Goal: Transaction & Acquisition: Purchase product/service

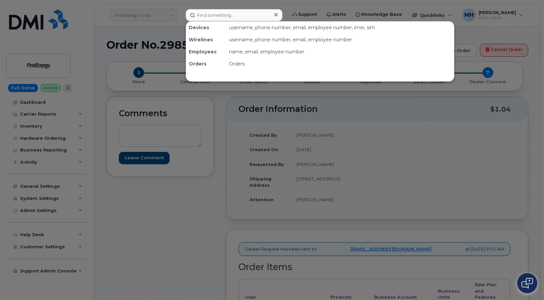
click at [252, 15] on input at bounding box center [234, 15] width 97 height 12
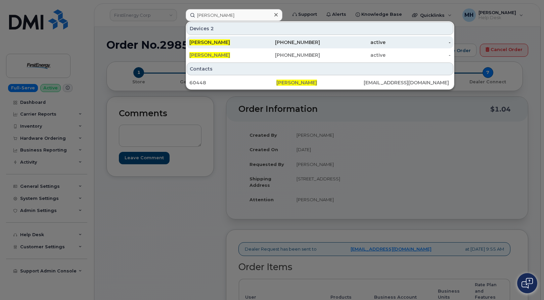
type input "[PERSON_NAME]"
click at [230, 45] on span "[PERSON_NAME]" at bounding box center [209, 42] width 41 height 6
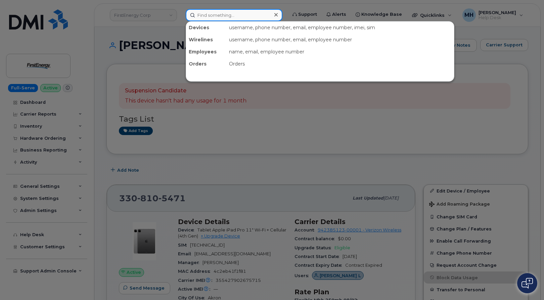
click at [258, 18] on input at bounding box center [234, 15] width 97 height 12
paste input "[PERSON_NAME]"
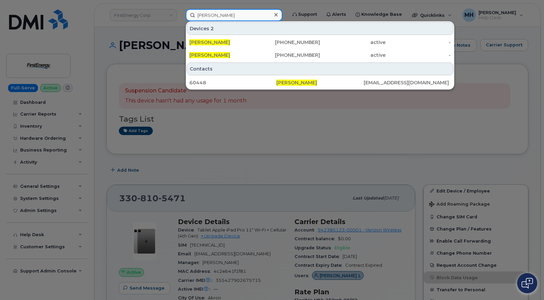
type input "[PERSON_NAME]"
click at [243, 59] on div "[PERSON_NAME]" at bounding box center [222, 55] width 66 height 12
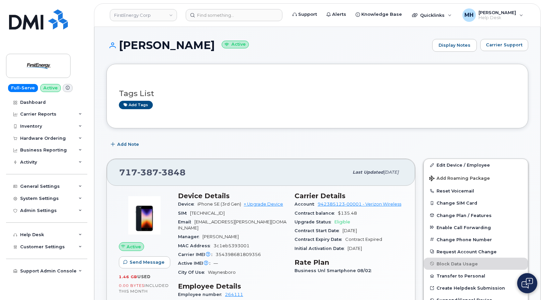
drag, startPoint x: 222, startPoint y: 49, endPoint x: 122, endPoint y: 47, distance: 100.8
click at [122, 47] on h1 "Arminda L Warner Active" at bounding box center [267, 45] width 322 height 12
drag, startPoint x: 201, startPoint y: 65, endPoint x: 216, endPoint y: 51, distance: 20.2
click at [202, 65] on div "Tags List Add tags" at bounding box center [317, 96] width 422 height 64
drag, startPoint x: 224, startPoint y: 45, endPoint x: 120, endPoint y: 45, distance: 103.8
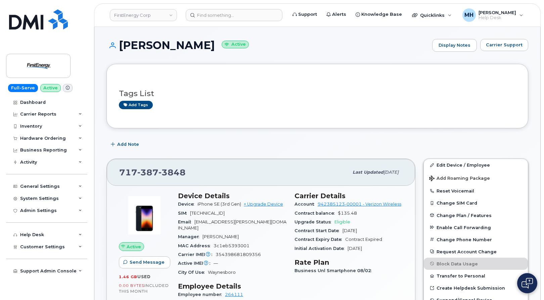
click at [120, 45] on h1 "Arminda L Warner Active" at bounding box center [267, 45] width 322 height 12
copy h1 "[PERSON_NAME]"
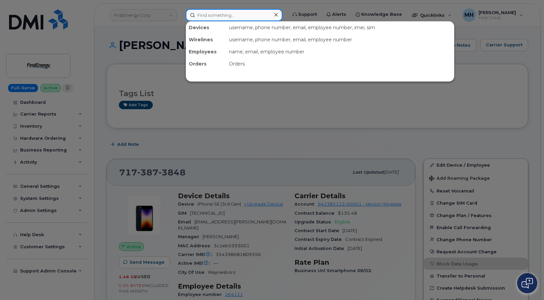
click at [203, 16] on input at bounding box center [234, 15] width 97 height 12
paste input "[PERSON_NAME]"
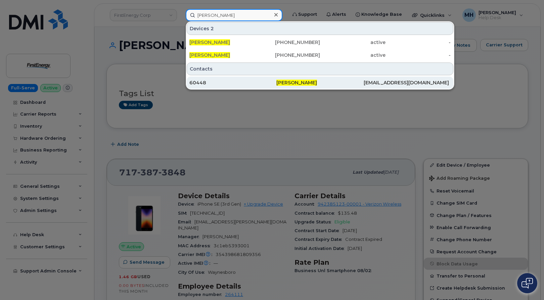
type input "[PERSON_NAME]"
click at [209, 79] on div "60448" at bounding box center [232, 83] width 87 height 12
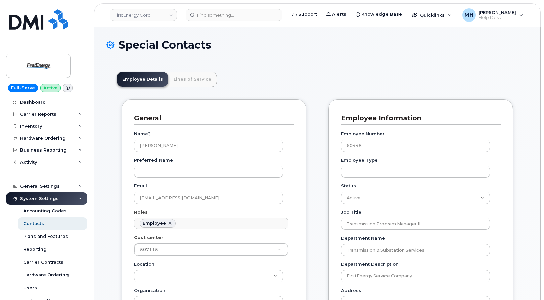
scroll to position [20, 0]
click at [201, 83] on link "Lines of Service" at bounding box center [192, 79] width 48 height 15
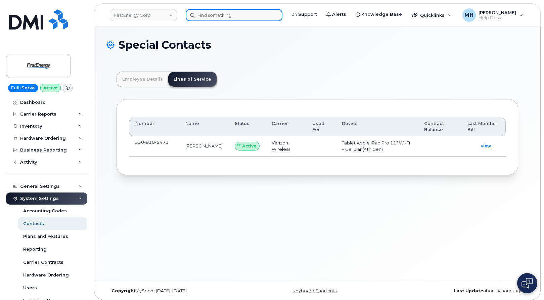
click at [222, 15] on input at bounding box center [234, 15] width 97 height 12
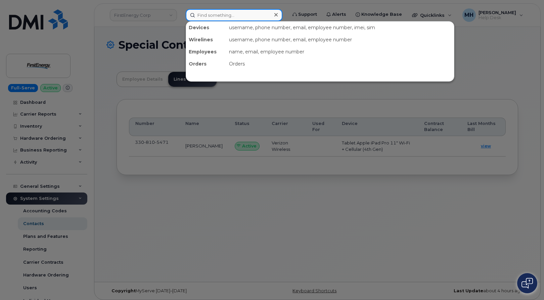
paste input "[PHONE_NUMBER]"
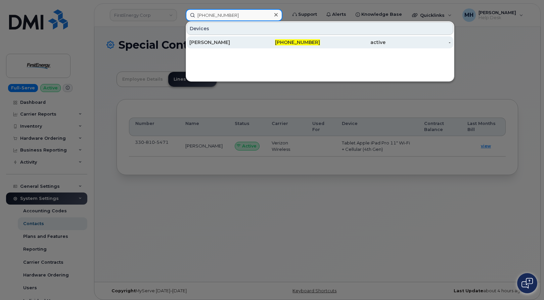
type input "[PHONE_NUMBER]"
click at [239, 39] on div "[PERSON_NAME]" at bounding box center [222, 42] width 66 height 12
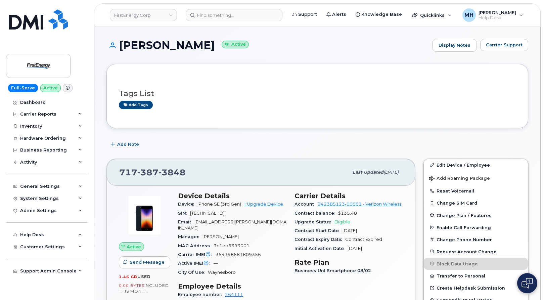
drag, startPoint x: 224, startPoint y: 46, endPoint x: 134, endPoint y: 45, distance: 90.0
click at [116, 46] on h1 "[PERSON_NAME] Active" at bounding box center [267, 45] width 322 height 12
copy h1 "[PERSON_NAME]"
click at [465, 165] on link "Edit Device / Employee" at bounding box center [476, 165] width 104 height 12
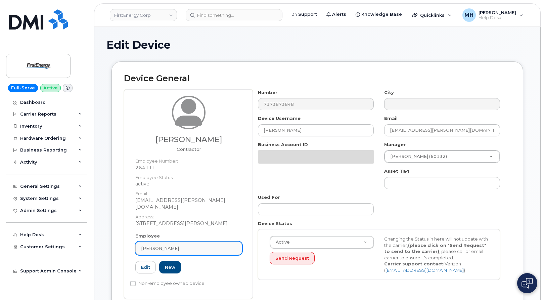
click at [187, 245] on div "Amanda C Warner" at bounding box center [188, 248] width 95 height 6
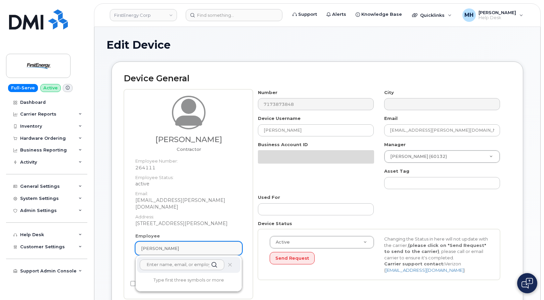
paste input "[PERSON_NAME]"
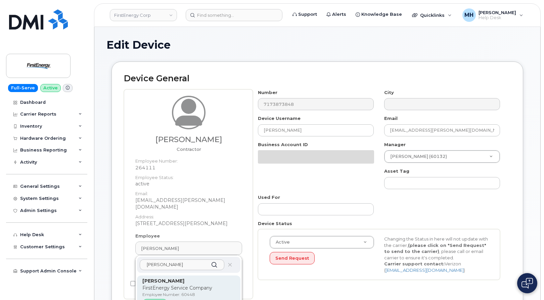
type input "[PERSON_NAME]"
click at [175, 285] on p "FirstEnergy Service Company" at bounding box center [188, 288] width 93 height 7
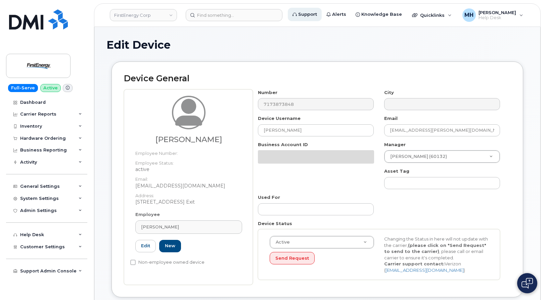
type input "60448"
type input "[EMAIL_ADDRESS][DOMAIN_NAME]"
type input "29510411"
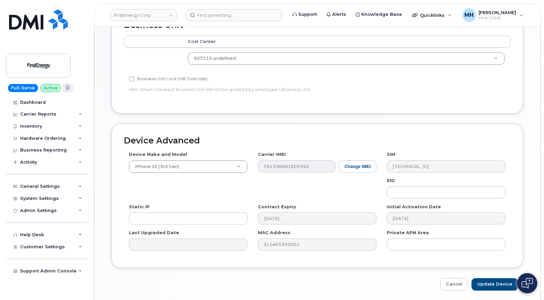
scroll to position [316, 0]
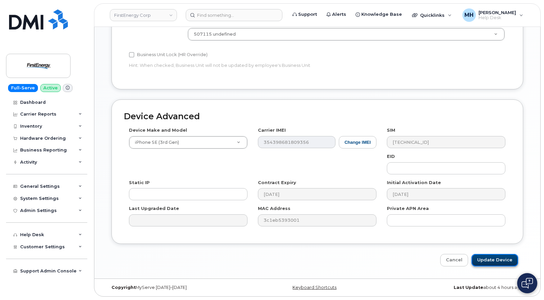
click at [508, 258] on input "Update Device" at bounding box center [495, 260] width 47 height 12
type input "Saving..."
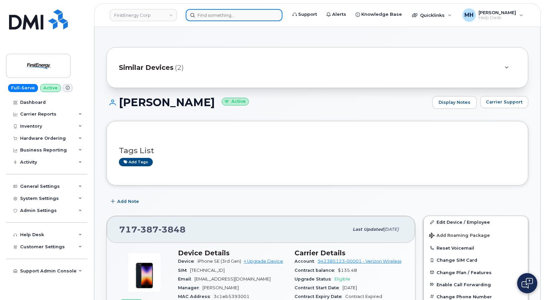
click at [235, 19] on input at bounding box center [234, 15] width 97 height 12
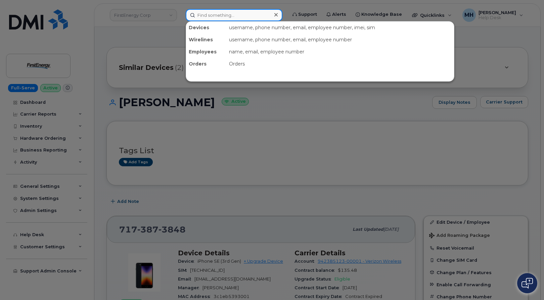
paste input "[PERSON_NAME]"
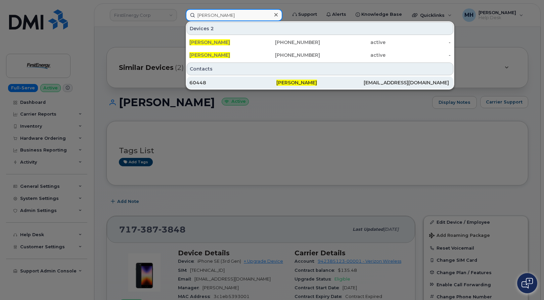
type input "[PERSON_NAME]"
click at [223, 85] on div "60448" at bounding box center [232, 82] width 87 height 7
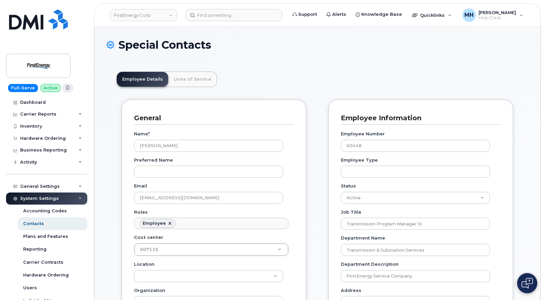
scroll to position [20, 0]
click at [198, 83] on link "Lines of Service" at bounding box center [192, 79] width 48 height 15
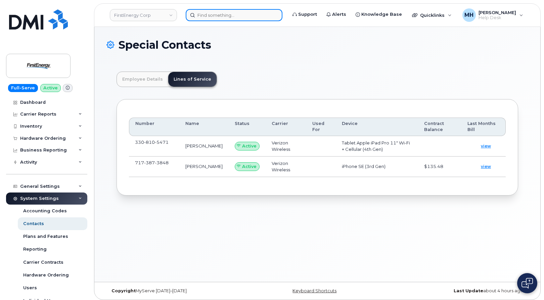
click at [211, 16] on input at bounding box center [234, 15] width 97 height 12
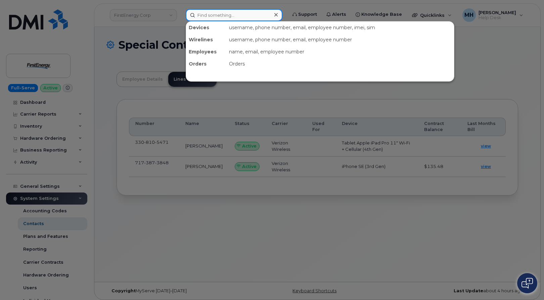
paste input "[PERSON_NAME]"
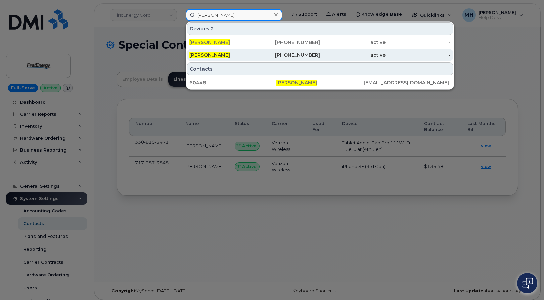
type input "[PERSON_NAME]"
click at [231, 51] on div "[PERSON_NAME]" at bounding box center [222, 55] width 66 height 12
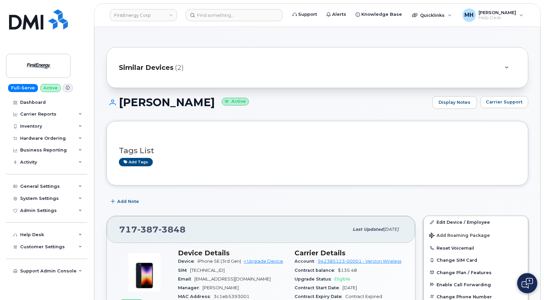
click at [175, 68] on span "(2)" at bounding box center [179, 68] width 9 height 10
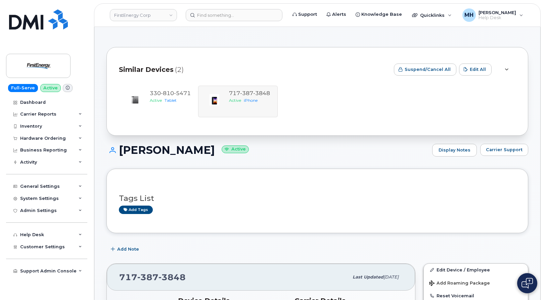
click at [335, 158] on div "[PERSON_NAME] Active Display Notes Carrier Support" at bounding box center [317, 156] width 422 height 25
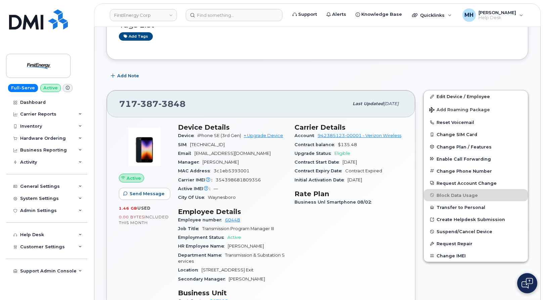
scroll to position [168, 0]
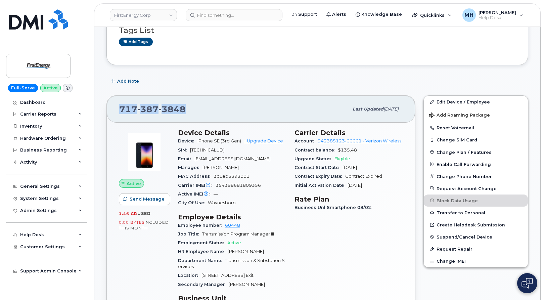
drag, startPoint x: 154, startPoint y: 108, endPoint x: 117, endPoint y: 108, distance: 37.0
click at [117, 108] on div "[PHONE_NUMBER] Last updated [DATE]" at bounding box center [261, 109] width 308 height 27
copy span "717 387 3848"
click at [256, 139] on link "+ Upgrade Device" at bounding box center [263, 140] width 39 height 5
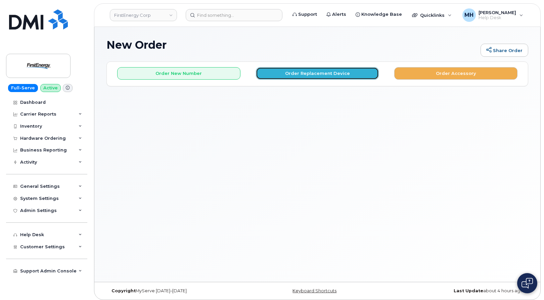
click at [290, 76] on button "Order Replacement Device" at bounding box center [317, 73] width 123 height 12
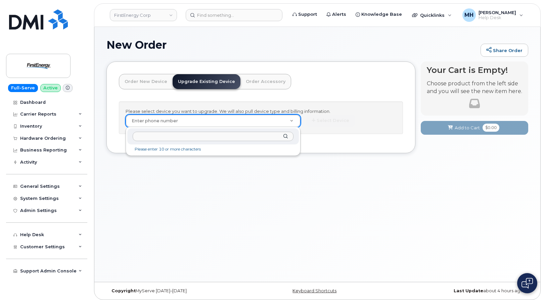
click at [226, 133] on input "text" at bounding box center [213, 137] width 161 height 10
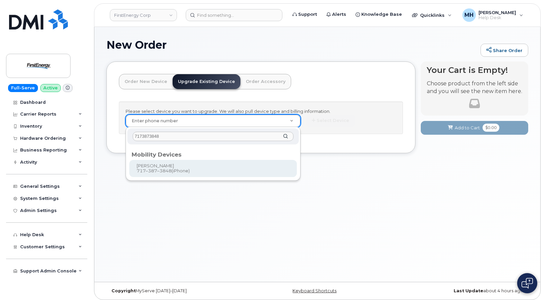
type input "7173873848"
type input "994999"
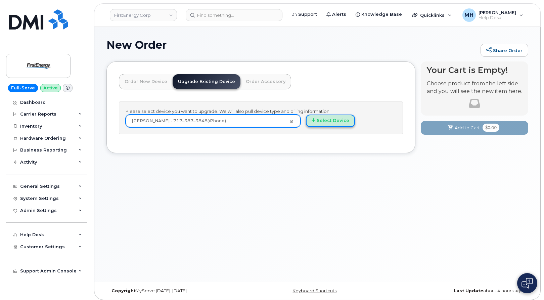
click at [336, 123] on button "Select Device" at bounding box center [330, 121] width 49 height 12
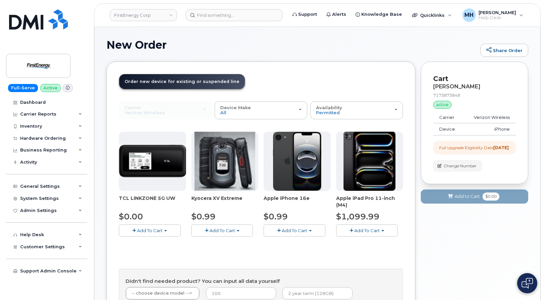
click at [306, 233] on button "Add To Cart" at bounding box center [295, 230] width 62 height 12
click at [303, 241] on link "$0.99 - 2 Year Upgrade" at bounding box center [297, 243] width 65 height 8
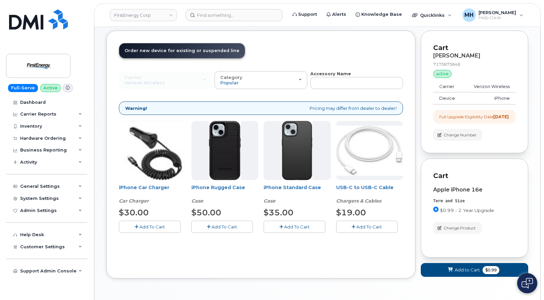
scroll to position [59, 0]
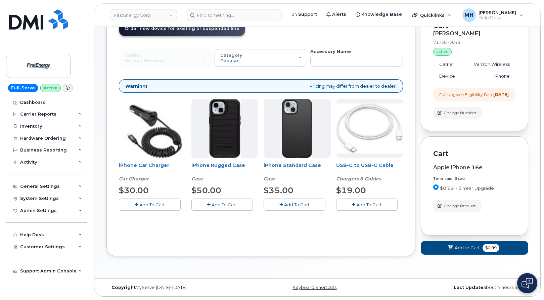
click at [170, 200] on button "Add To Cart" at bounding box center [150, 205] width 62 height 12
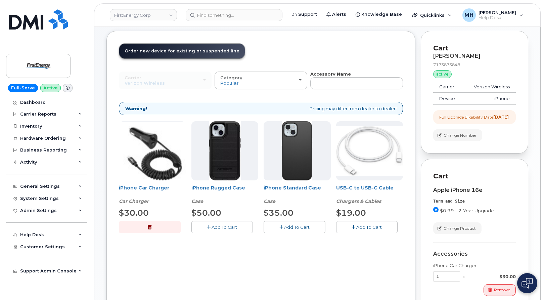
scroll to position [25, 0]
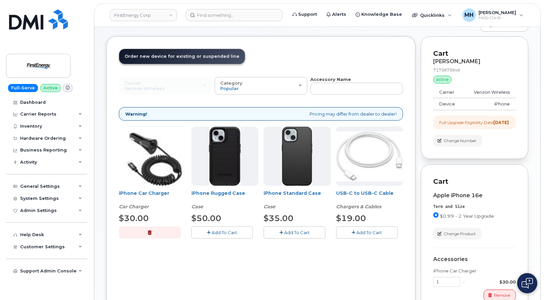
click at [301, 231] on span "Add To Cart" at bounding box center [297, 232] width 26 height 5
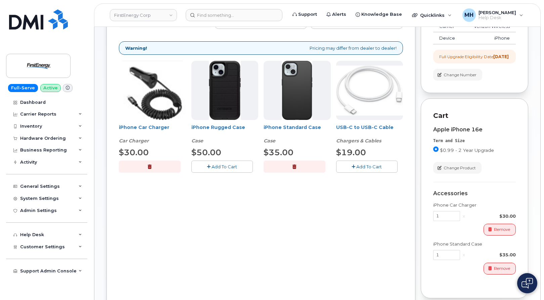
scroll to position [160, 0]
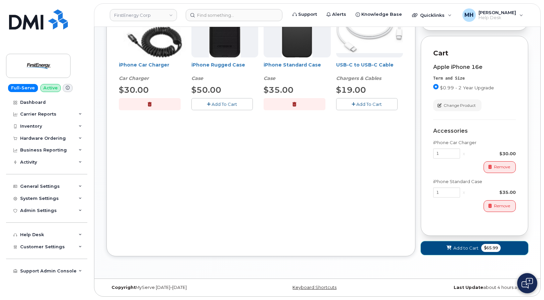
click at [438, 251] on button "Add to Cart $65.99" at bounding box center [474, 248] width 107 height 14
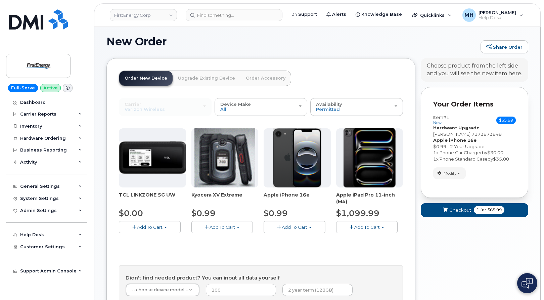
scroll to position [90, 0]
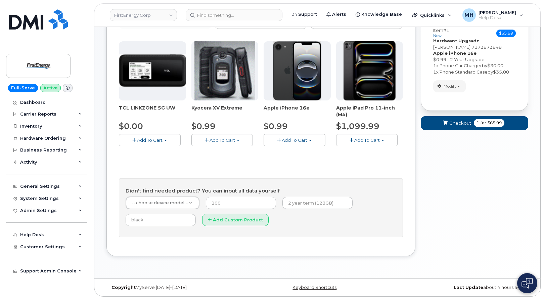
click at [473, 132] on form "Your Order Items Item #1 new $65.99 Accessories Only SIM Only Activation New Ac…" at bounding box center [474, 68] width 107 height 136
click at [473, 127] on button "Checkout 1 for $65.99" at bounding box center [474, 123] width 107 height 14
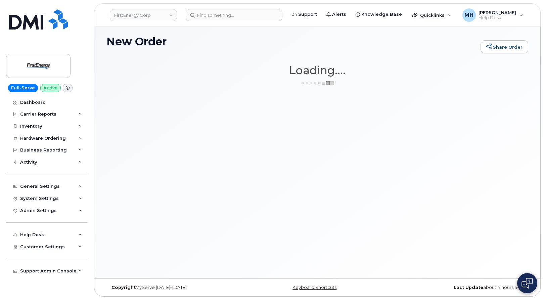
scroll to position [3, 0]
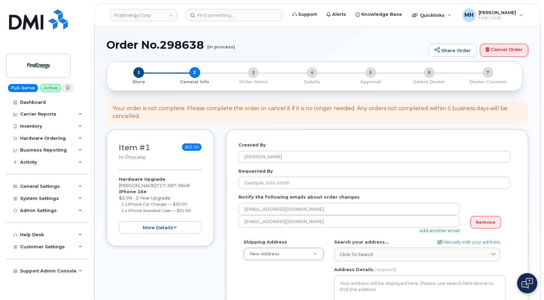
select select
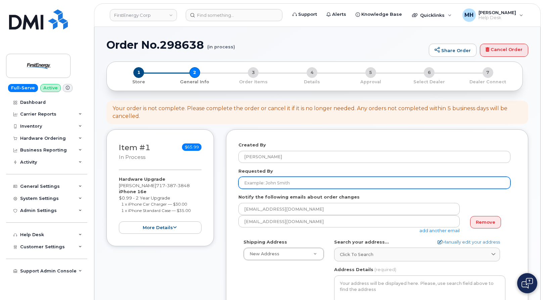
click at [306, 184] on input "Requested By" at bounding box center [375, 183] width 272 height 12
paste input "[PERSON_NAME]"
type input "[PERSON_NAME]"
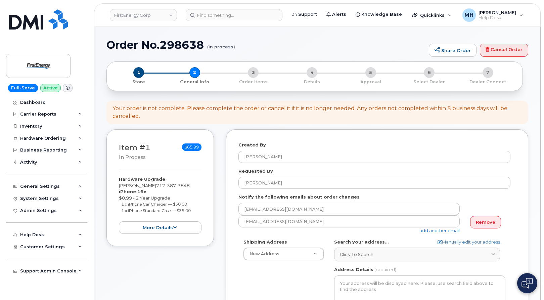
click at [285, 193] on form "Created By [PERSON_NAME] Requested By [PERSON_NAME] Notify the following emails…" at bounding box center [377, 276] width 277 height 268
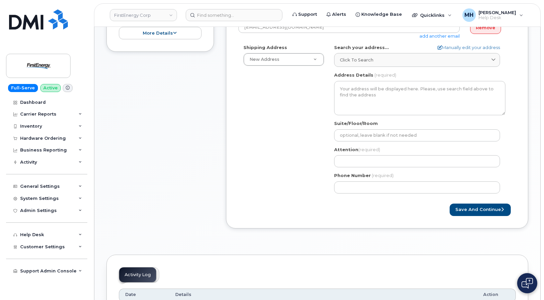
scroll to position [202, 0]
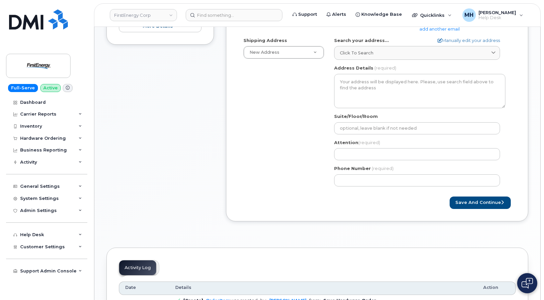
click at [360, 148] on div "Attention (required)" at bounding box center [419, 149] width 171 height 21
click at [356, 155] on input "Attention (required)" at bounding box center [417, 154] width 166 height 12
paste input "[PERSON_NAME]"
type input "[PERSON_NAME]"
select select
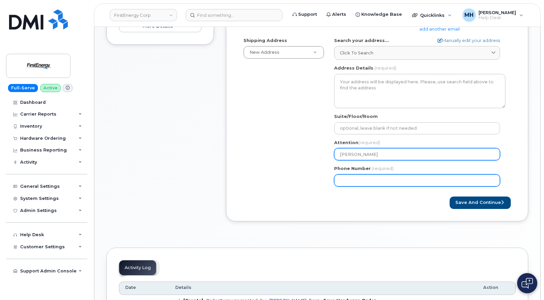
type input "[PERSON_NAME]"
click at [350, 183] on input "Phone Number" at bounding box center [417, 180] width 166 height 12
click at [364, 185] on input "Phone Number" at bounding box center [417, 180] width 166 height 12
paste input "7173873848"
type input "7173873848"
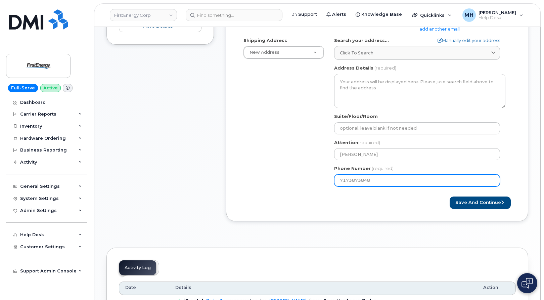
select select
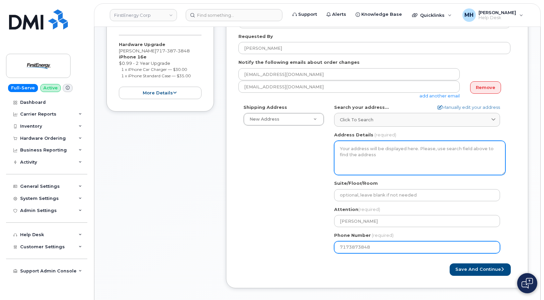
scroll to position [134, 0]
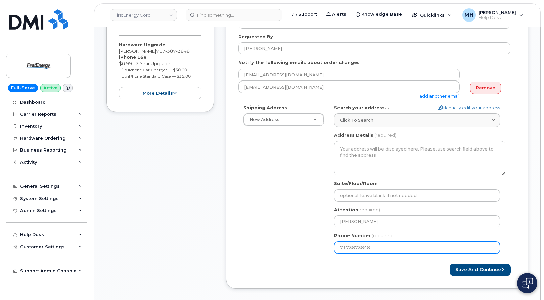
type input "7173873848"
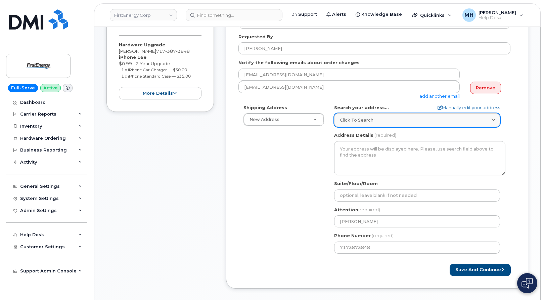
click at [377, 122] on div "Click to search" at bounding box center [417, 120] width 155 height 6
paste input "310 Clyde Street Waynesboro, PA 17268"
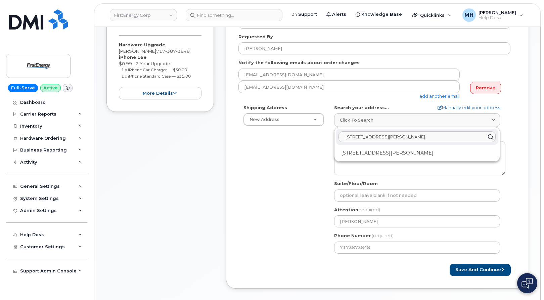
type input "310 Clyde Street Waynesboro, PA 17268"
click at [374, 150] on div "310 Clyde St Waynesboro PA 17268-1122" at bounding box center [417, 152] width 163 height 11
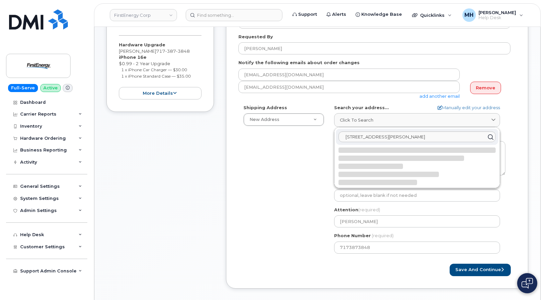
select select
type textarea "310 Clyde St WAYNESBORO PA 17268-1122 UNITED STATES"
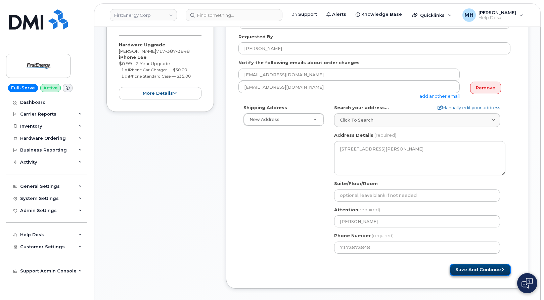
click at [461, 264] on button "Save and Continue" at bounding box center [480, 270] width 61 height 12
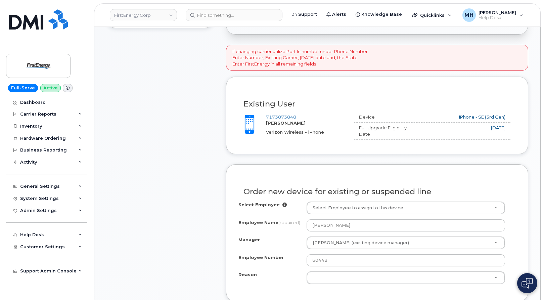
scroll to position [235, 0]
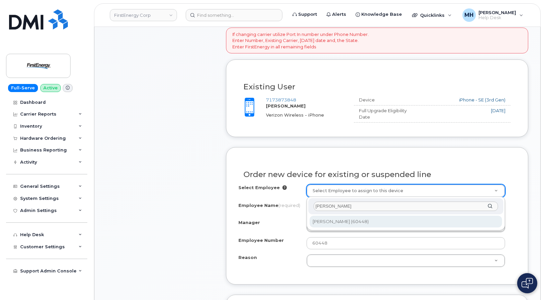
type input "[PERSON_NAME]"
click at [346, 213] on div "[PERSON_NAME]" at bounding box center [406, 206] width 196 height 16
type input "2074630"
select select "2066667"
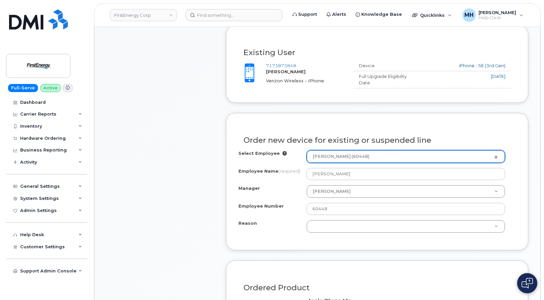
scroll to position [302, 0]
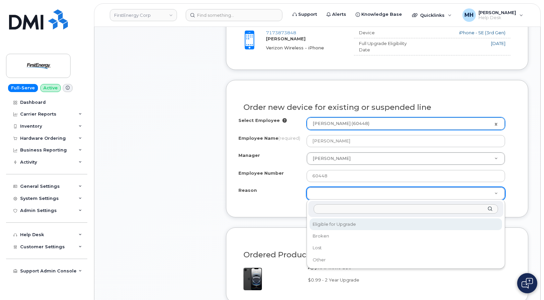
select select "eligible_for_upgrade"
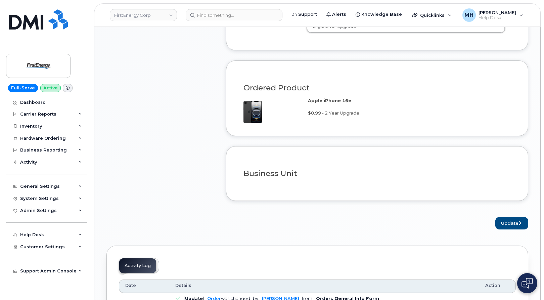
scroll to position [470, 0]
drag, startPoint x: 512, startPoint y: 219, endPoint x: 465, endPoint y: 219, distance: 46.7
click at [512, 219] on button "Update" at bounding box center [511, 222] width 33 height 12
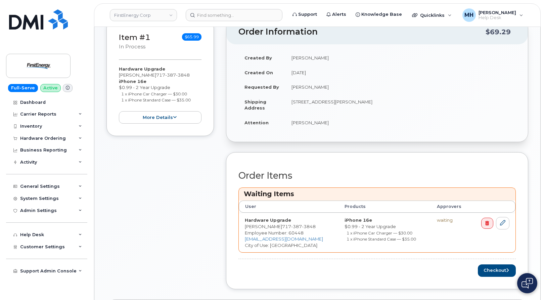
scroll to position [202, 0]
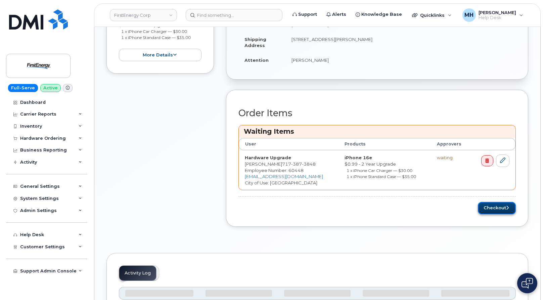
click at [491, 202] on button "Checkout" at bounding box center [497, 208] width 38 height 12
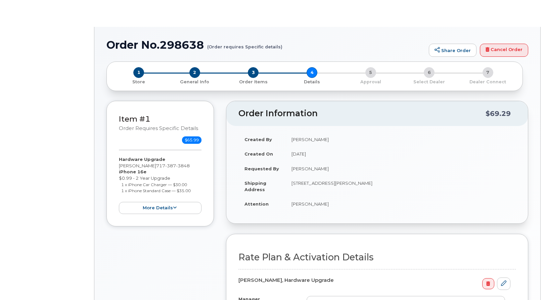
select select "Unl Mins&Msg 4gb Shr"
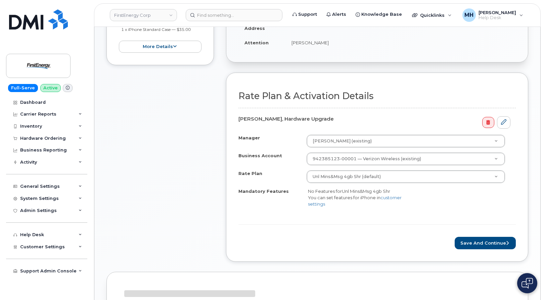
scroll to position [235, 0]
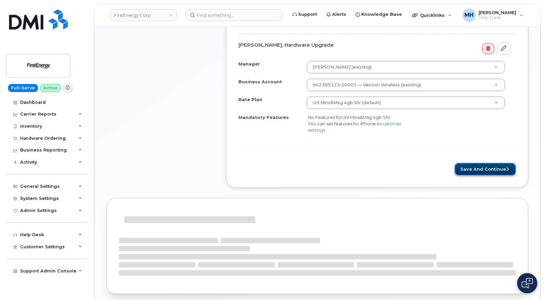
click at [462, 174] on button "Save and Continue" at bounding box center [485, 169] width 61 height 12
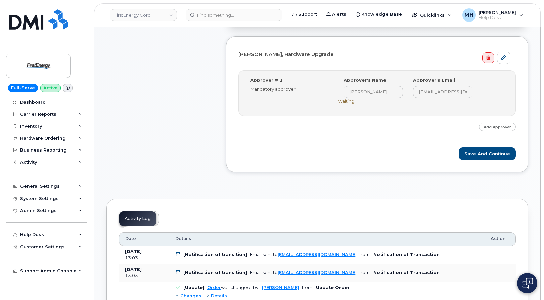
scroll to position [202, 0]
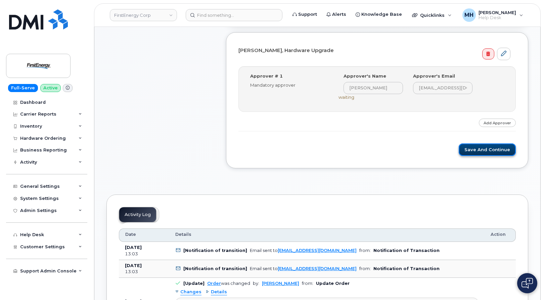
click at [467, 153] on button "Save and Continue" at bounding box center [487, 149] width 57 height 12
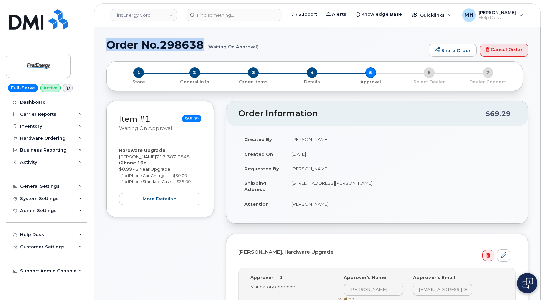
drag, startPoint x: 108, startPoint y: 45, endPoint x: 203, endPoint y: 47, distance: 94.8
click at [203, 47] on h1 "Order No.298638 (Waiting On Approval)" at bounding box center [265, 45] width 319 height 12
copy h1 "Order No.298638"
drag, startPoint x: 139, startPoint y: 52, endPoint x: 124, endPoint y: 51, distance: 14.5
click at [138, 52] on div "Order No.298638 (Waiting On Approval) Share Order Cancel Order" at bounding box center [317, 50] width 422 height 23
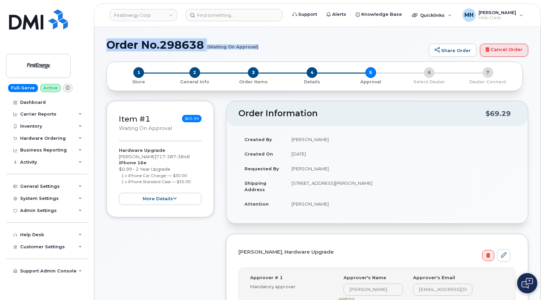
drag, startPoint x: 105, startPoint y: 46, endPoint x: 258, endPoint y: 46, distance: 152.8
copy h1 "Order No.298638 (Waiting On Approval)"
click at [286, 59] on div "Order No.298638 (Waiting On Approval) Share Order Cancel Order" at bounding box center [317, 50] width 422 height 23
drag, startPoint x: 161, startPoint y: 44, endPoint x: 204, endPoint y: 44, distance: 43.7
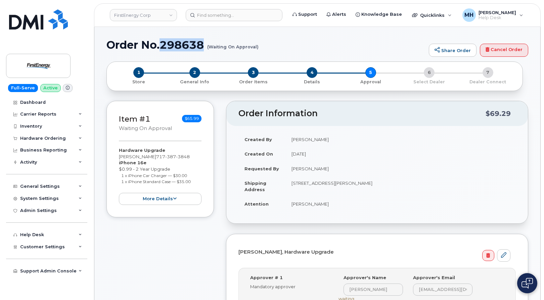
click at [204, 44] on h1 "Order No.298638 (Waiting On Approval)" at bounding box center [265, 45] width 319 height 12
click at [263, 41] on h1 "Order No.298638 (Waiting On Approval)" at bounding box center [265, 45] width 319 height 12
drag, startPoint x: 283, startPoint y: 44, endPoint x: 107, endPoint y: 46, distance: 175.4
click at [107, 46] on h1 "Order No.298638 (Waiting On Approval)" at bounding box center [265, 45] width 319 height 12
drag, startPoint x: 220, startPoint y: 237, endPoint x: 223, endPoint y: 241, distance: 4.3
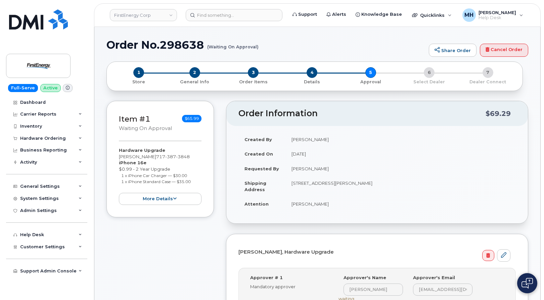
click at [221, 238] on div "Item #1 Waiting On Approval $65.99 Hardware Upgrade Arminda L Warner 717 387 38…" at bounding box center [317, 244] width 422 height 286
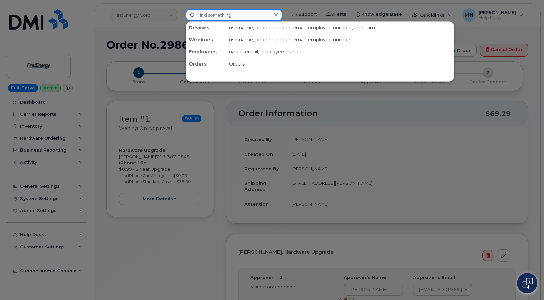
click at [250, 16] on input at bounding box center [234, 15] width 97 height 12
paste input "832-374-0498"
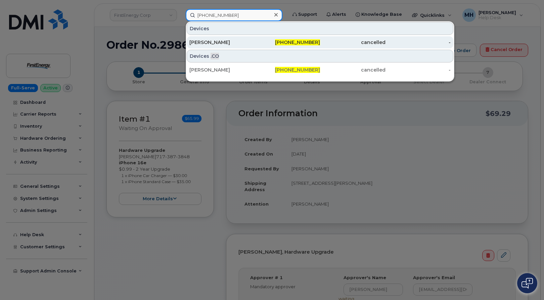
type input "832-374-0498"
click at [288, 46] on div "832-374-0498" at bounding box center [288, 42] width 66 height 12
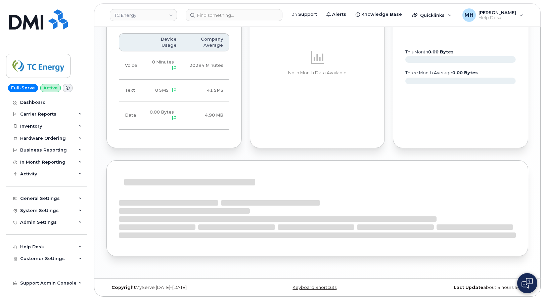
scroll to position [599, 0]
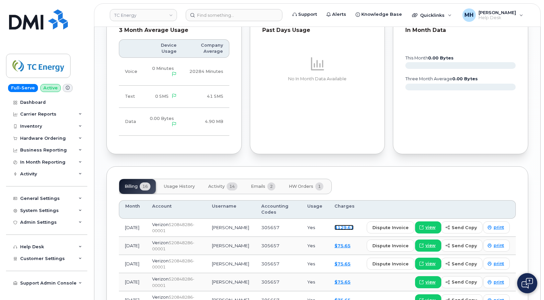
click at [343, 225] on link "$129.61" at bounding box center [344, 227] width 19 height 5
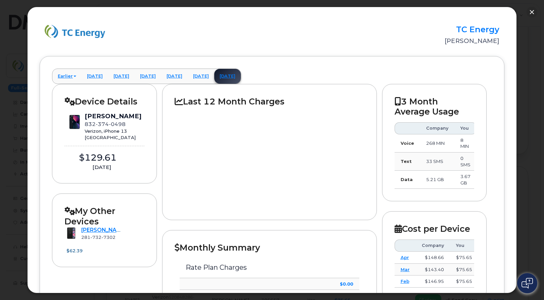
scroll to position [0, 0]
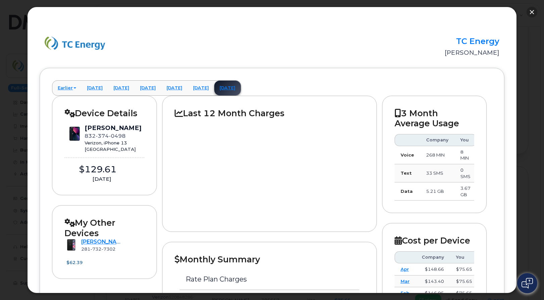
click at [530, 15] on button "button" at bounding box center [532, 12] width 11 height 11
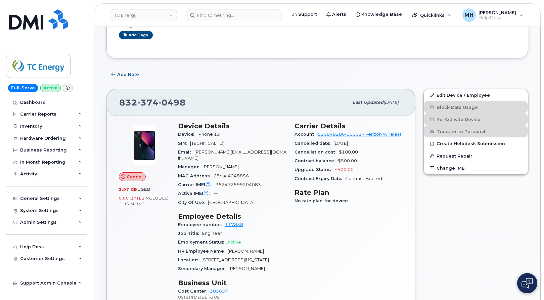
scroll to position [95, 0]
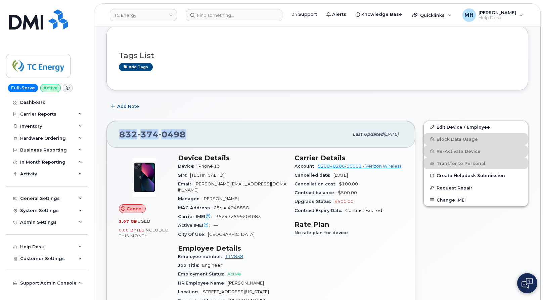
drag, startPoint x: 191, startPoint y: 135, endPoint x: 121, endPoint y: 135, distance: 70.5
click at [121, 135] on div "[PHONE_NUMBER]" at bounding box center [233, 134] width 229 height 14
copy span "[PHONE_NUMBER]"
